Goal: Task Accomplishment & Management: Manage account settings

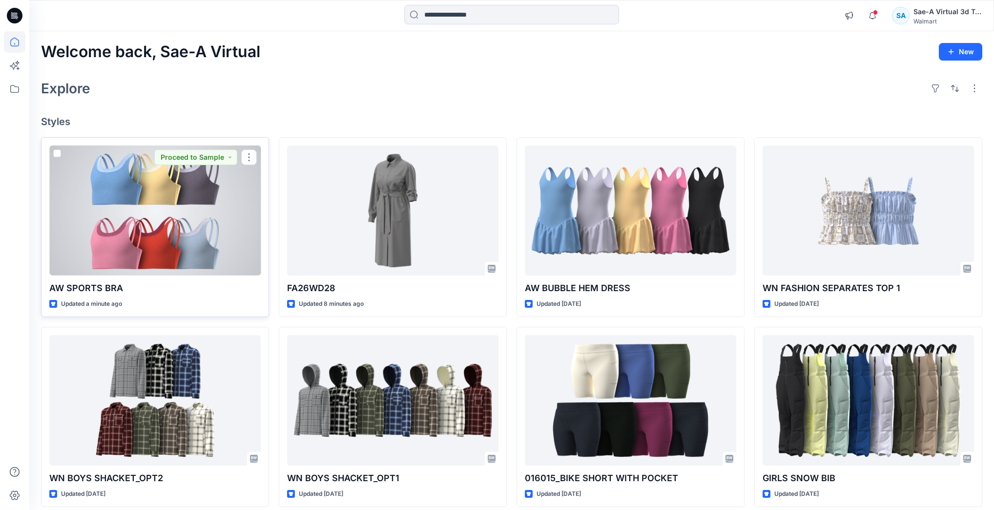
click at [129, 217] on div at bounding box center [154, 211] width 211 height 130
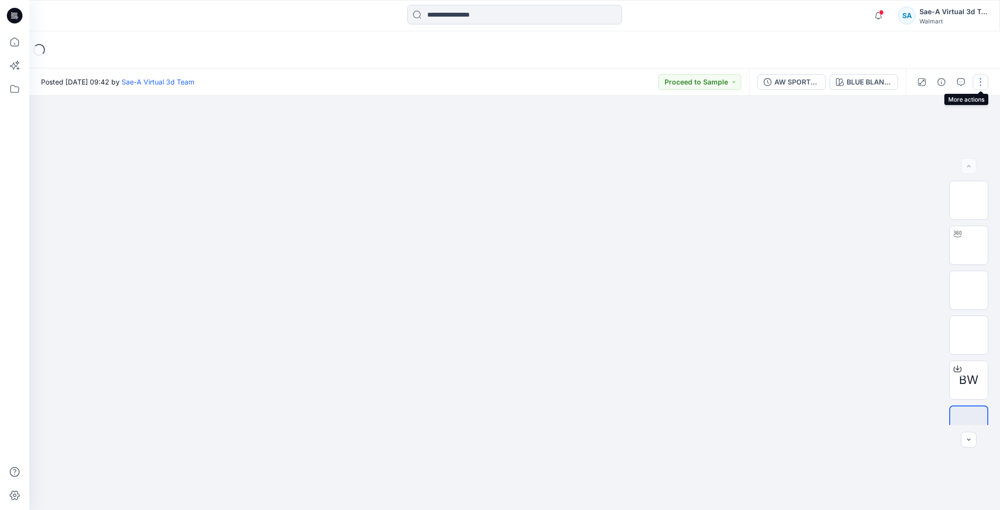
click at [981, 80] on button "button" at bounding box center [981, 82] width 16 height 16
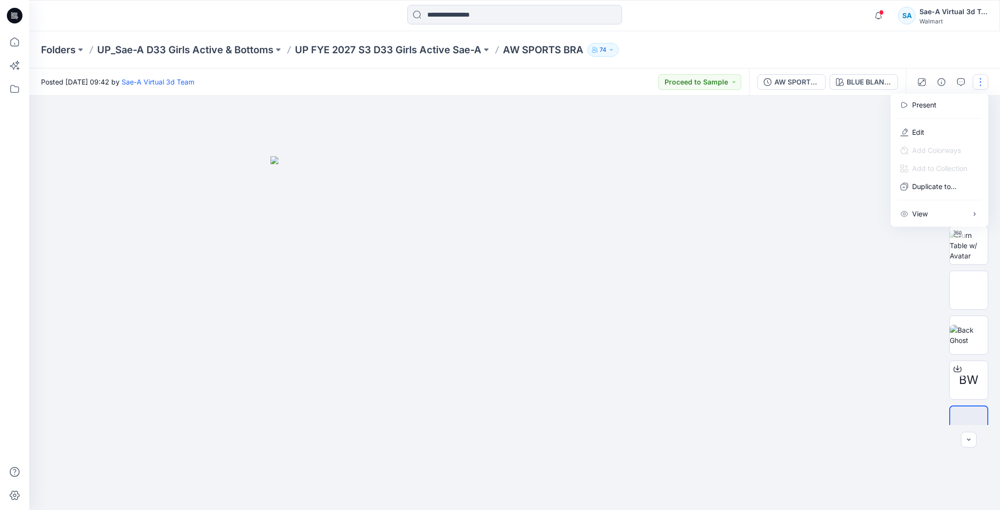
click at [880, 55] on div "Folders UP_Sae-A D33 Girls Active & Bottoms UP FYE 2027 S3 D33 Girls Active Sae…" at bounding box center [476, 50] width 871 height 14
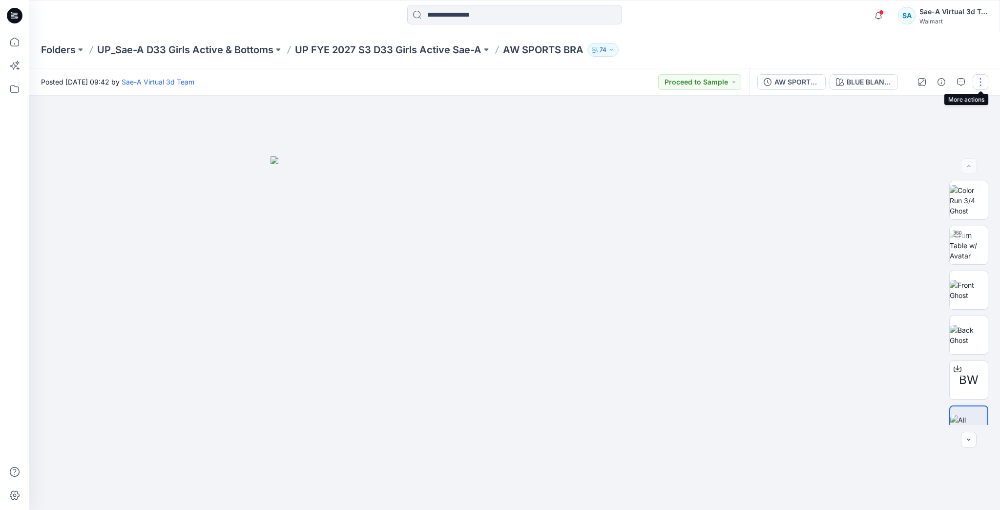
click at [976, 82] on button "button" at bounding box center [981, 82] width 16 height 16
click at [912, 131] on button "Edit" at bounding box center [940, 132] width 90 height 18
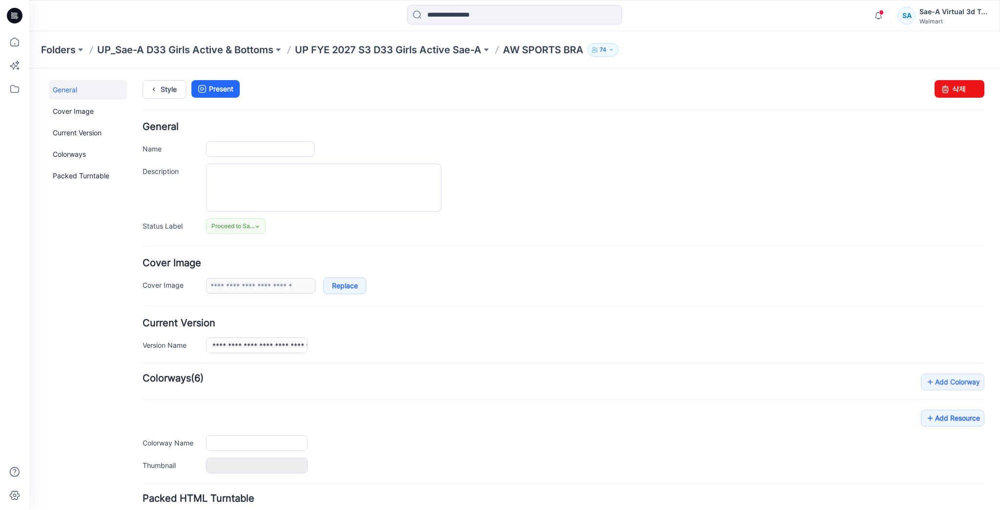
type input "**********"
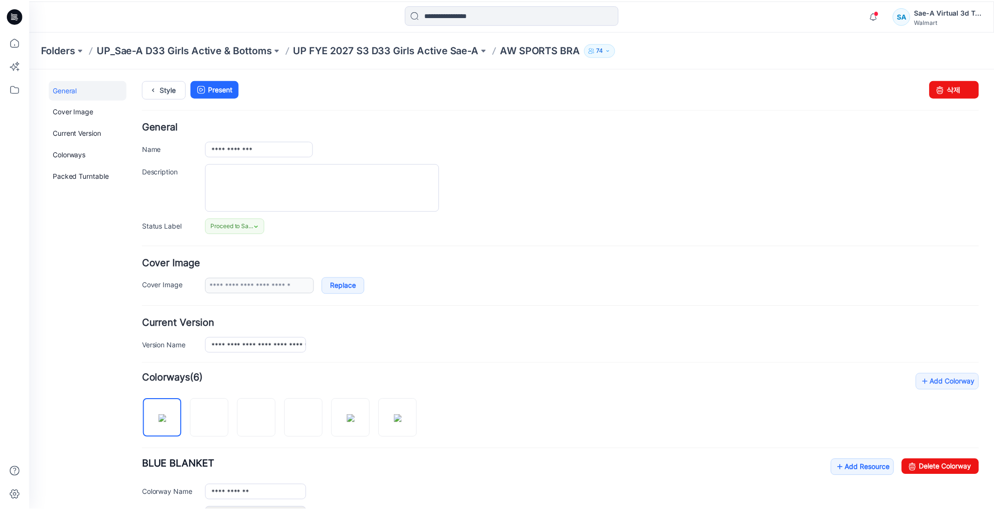
scroll to position [117, 0]
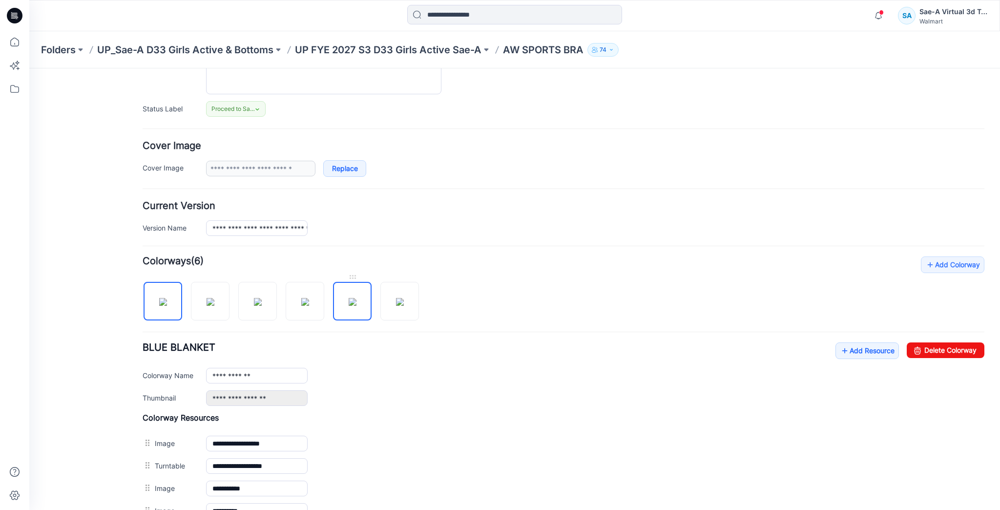
click at [356, 306] on img at bounding box center [353, 302] width 8 height 8
drag, startPoint x: 957, startPoint y: 348, endPoint x: 572, endPoint y: 113, distance: 450.6
click at [957, 348] on link "Delete Colorway" at bounding box center [946, 350] width 78 height 16
click at [356, 300] on img at bounding box center [353, 302] width 8 height 8
drag, startPoint x: 959, startPoint y: 350, endPoint x: 559, endPoint y: 111, distance: 465.6
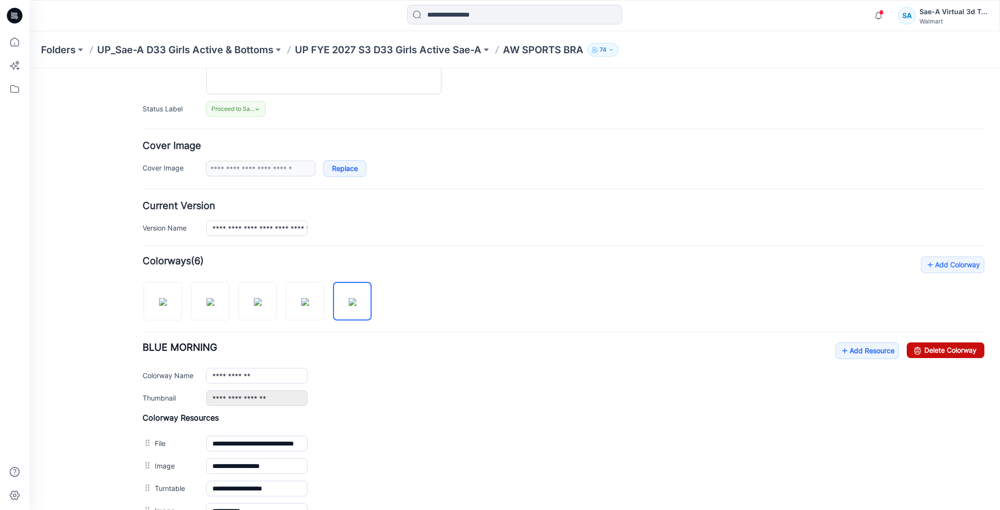
click at [959, 350] on link "Delete Colorway" at bounding box center [946, 350] width 78 height 16
type input "**********"
click at [450, 48] on p "UP FYE 2027 S3 D33 Girls Active Sae-A" at bounding box center [388, 50] width 187 height 14
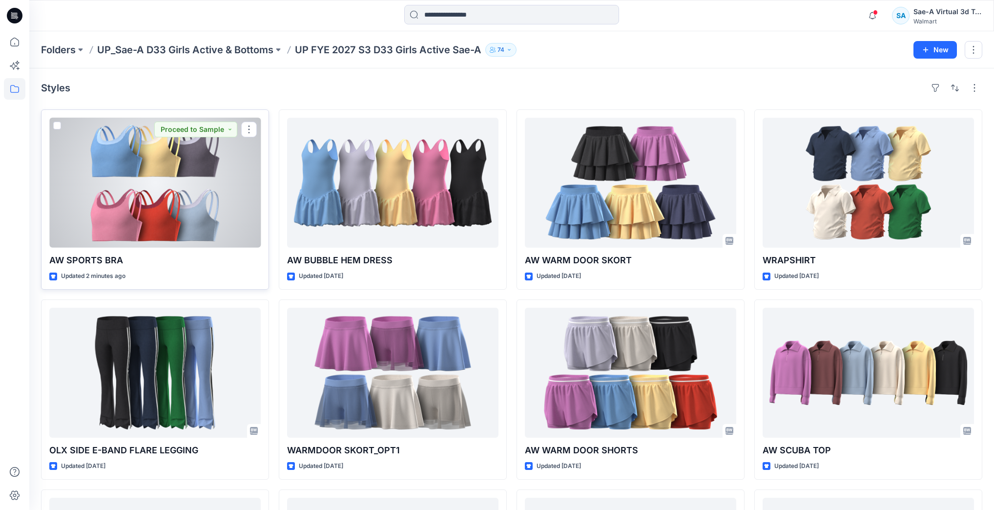
click at [207, 174] on div at bounding box center [154, 183] width 211 height 130
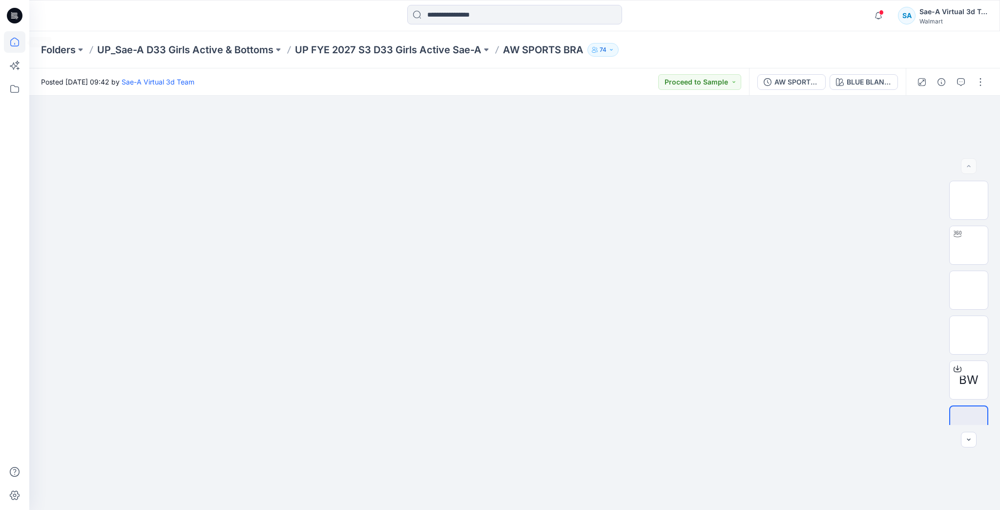
click at [16, 40] on icon at bounding box center [14, 41] width 21 height 21
